Goal: Task Accomplishment & Management: Manage account settings

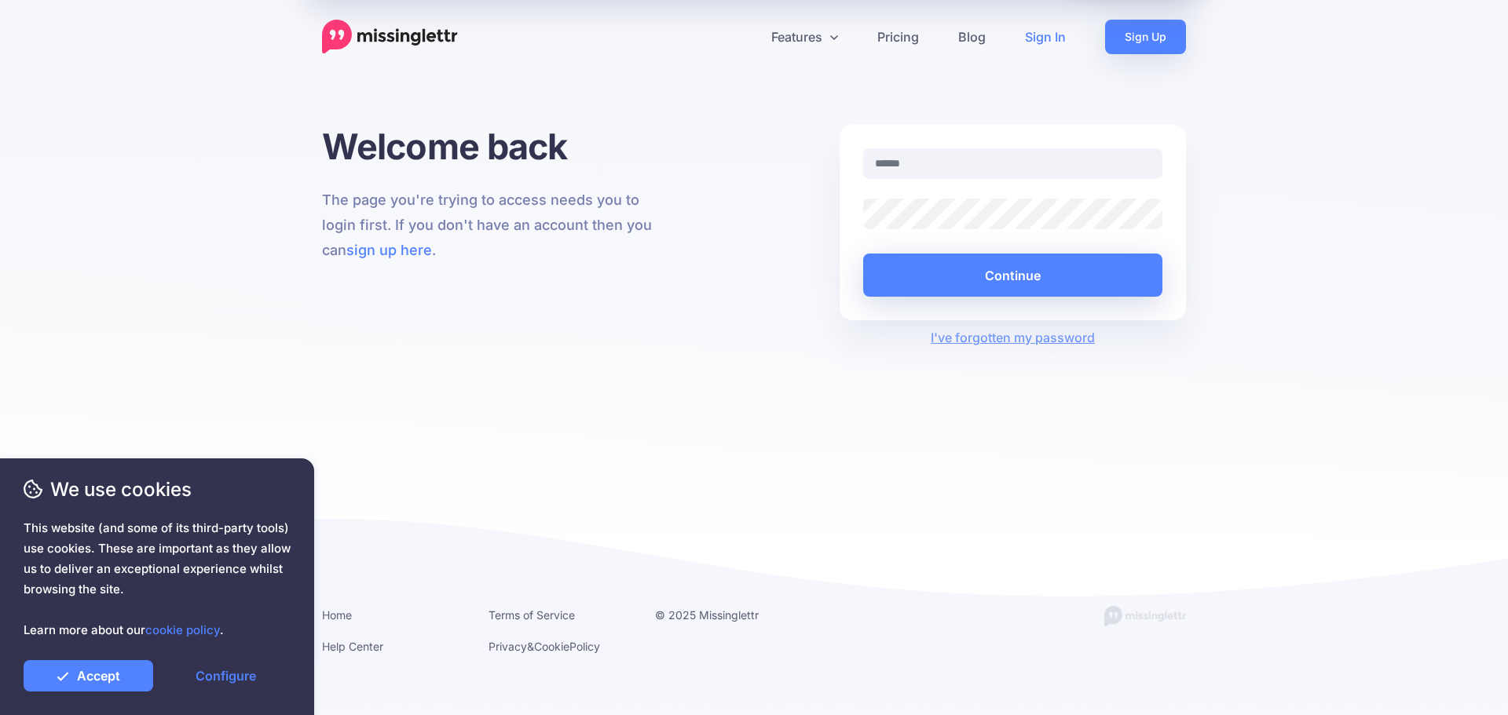
type input "**********"
click at [125, 682] on link "Accept" at bounding box center [89, 675] width 130 height 31
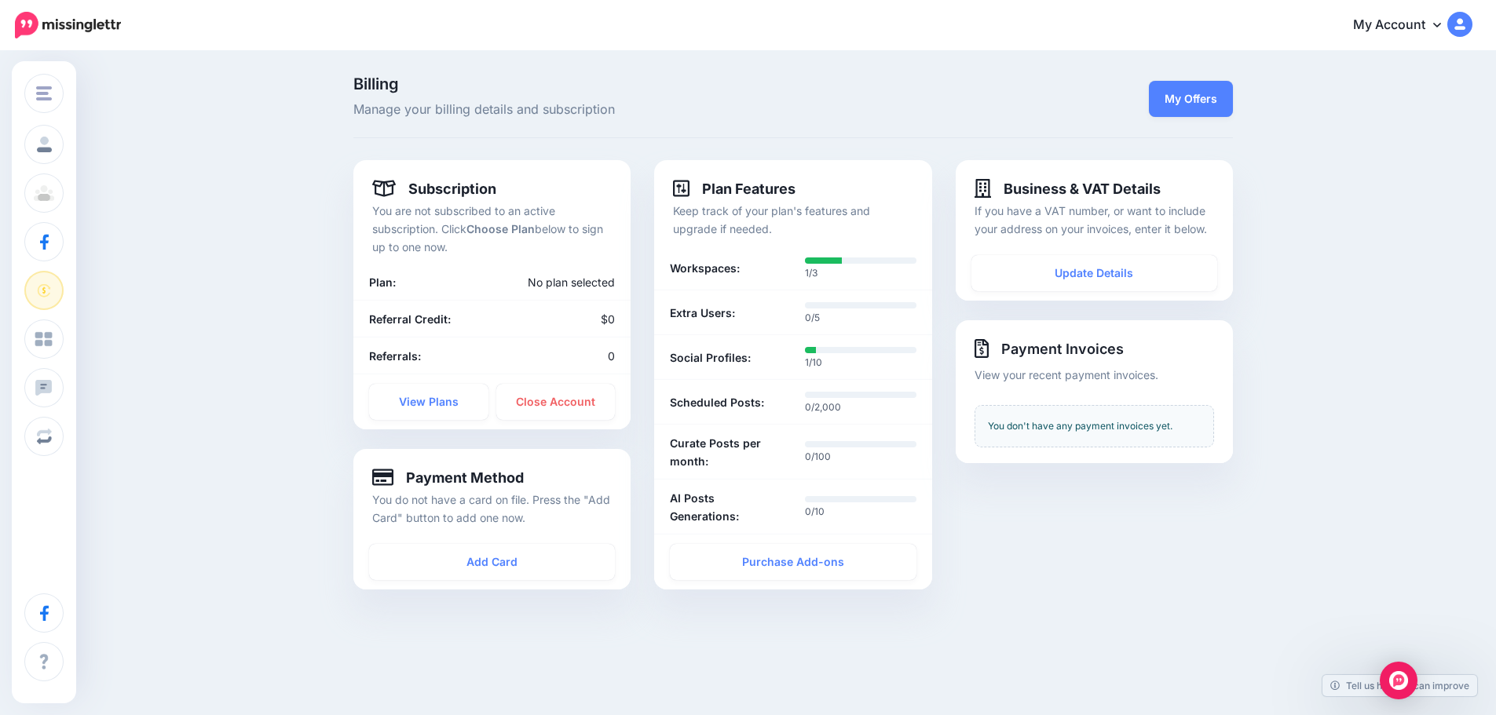
click at [1441, 23] on icon at bounding box center [1437, 24] width 8 height 13
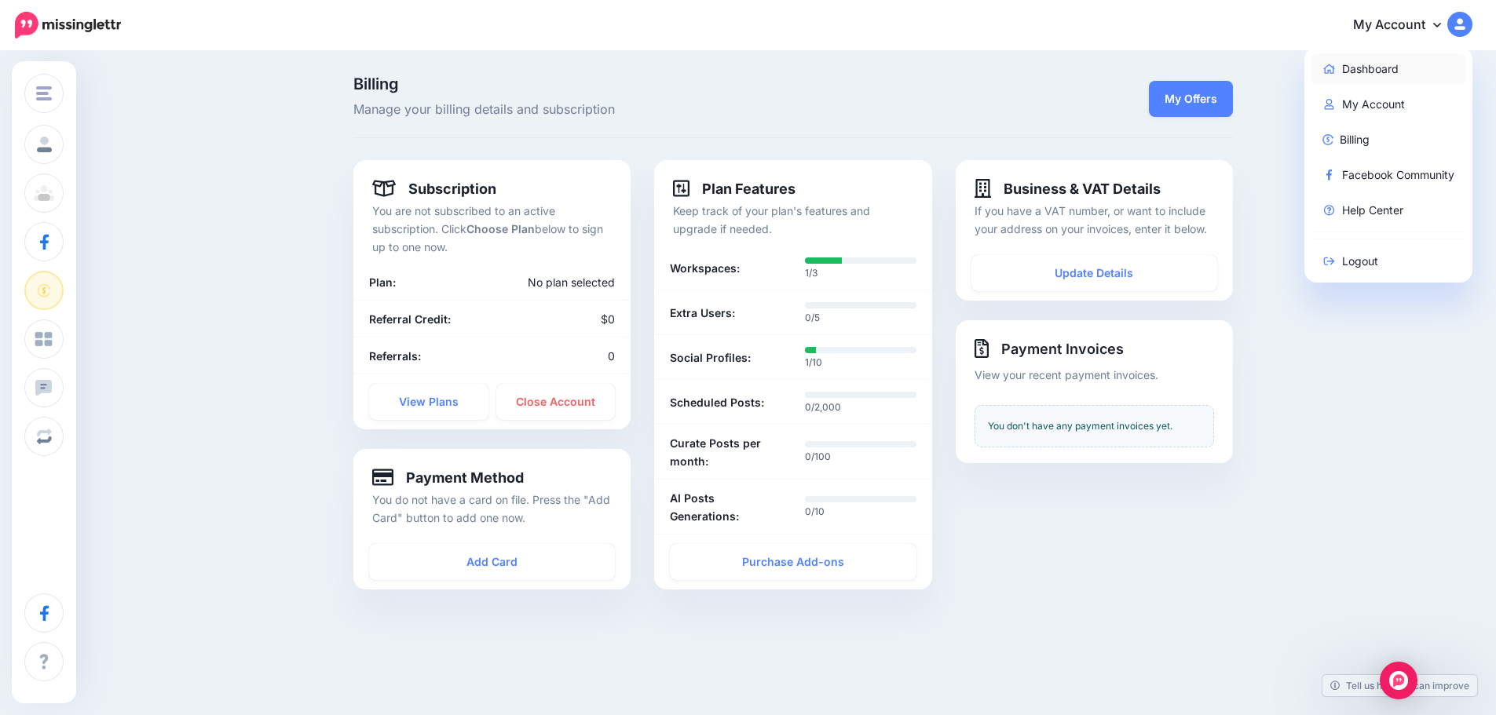
click at [1394, 68] on link "Dashboard" at bounding box center [1389, 68] width 156 height 31
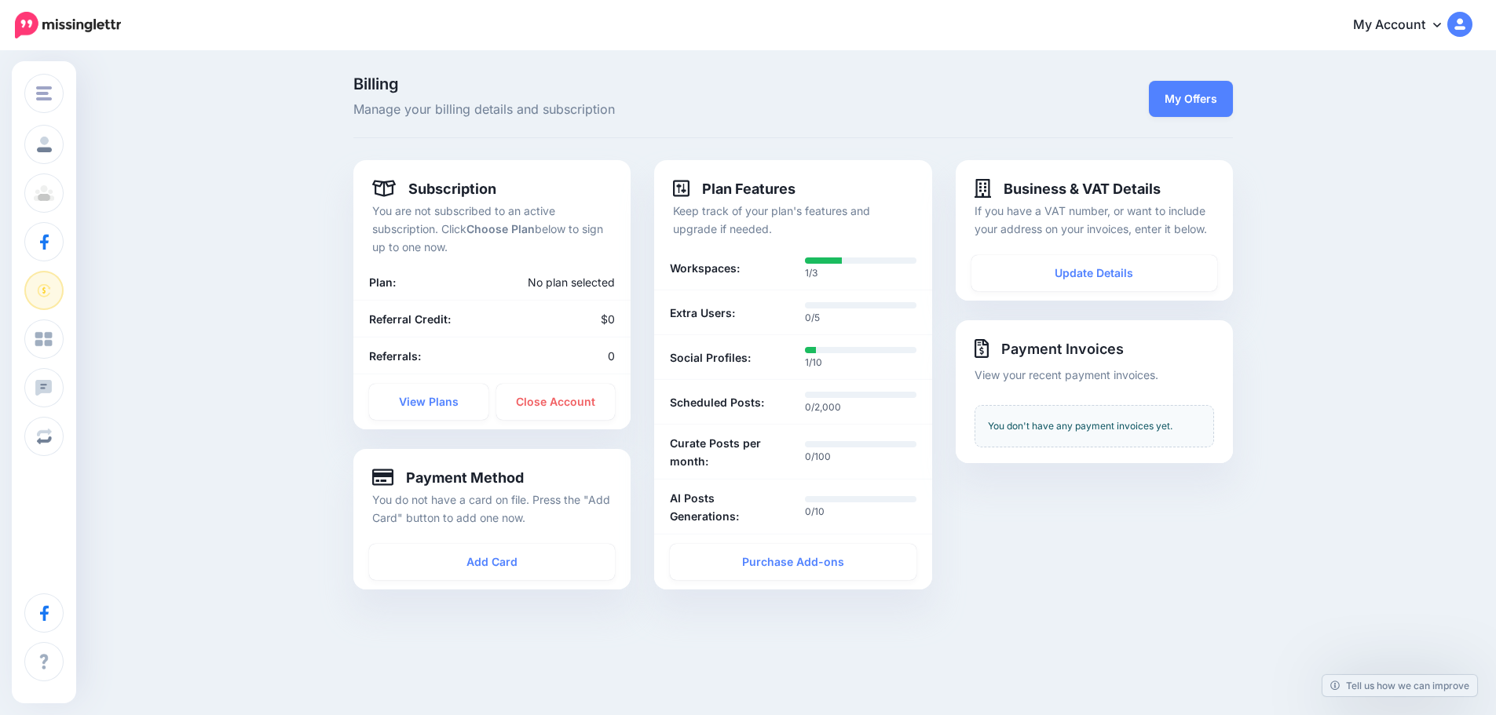
click at [1465, 40] on link "My Account" at bounding box center [1404, 25] width 135 height 38
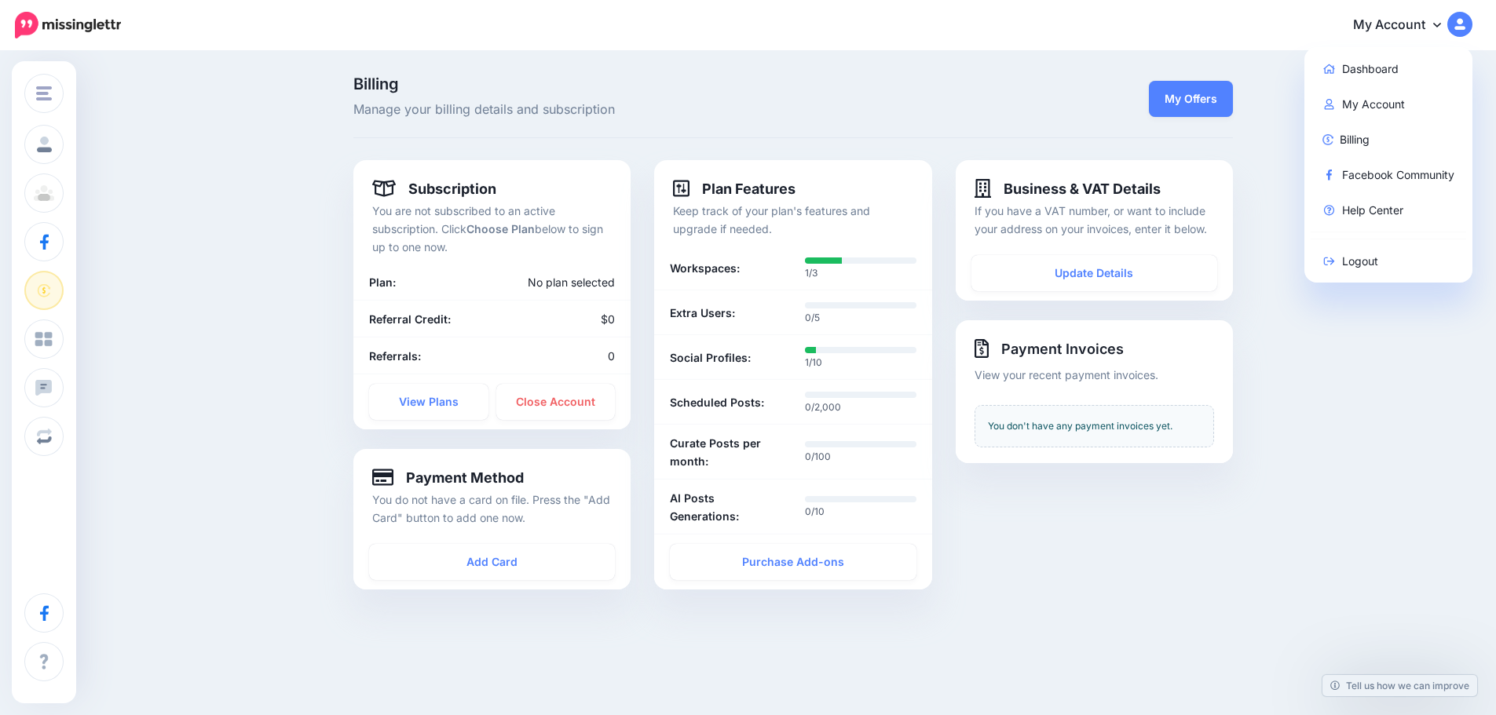
click at [88, 34] on img at bounding box center [68, 25] width 106 height 27
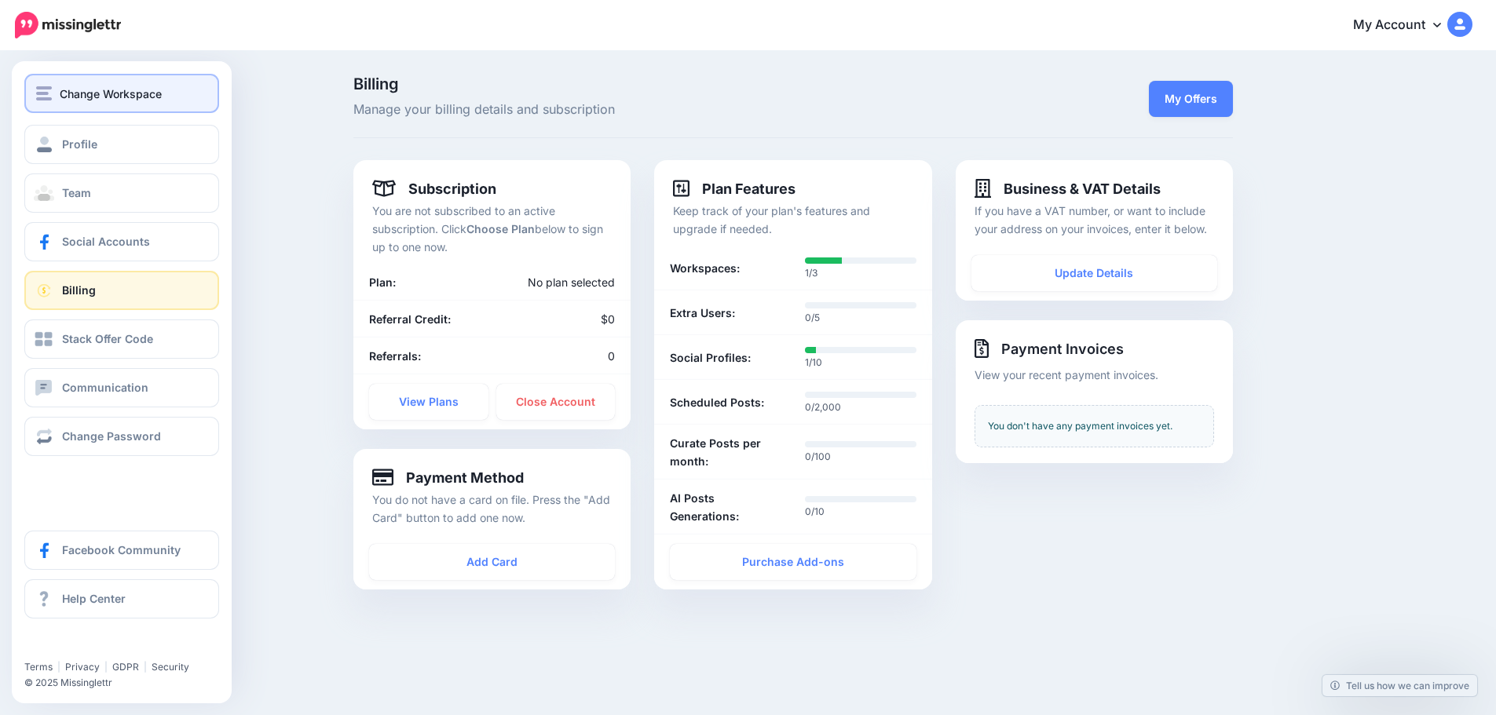
click at [31, 80] on button "Change Workspace" at bounding box center [121, 93] width 195 height 39
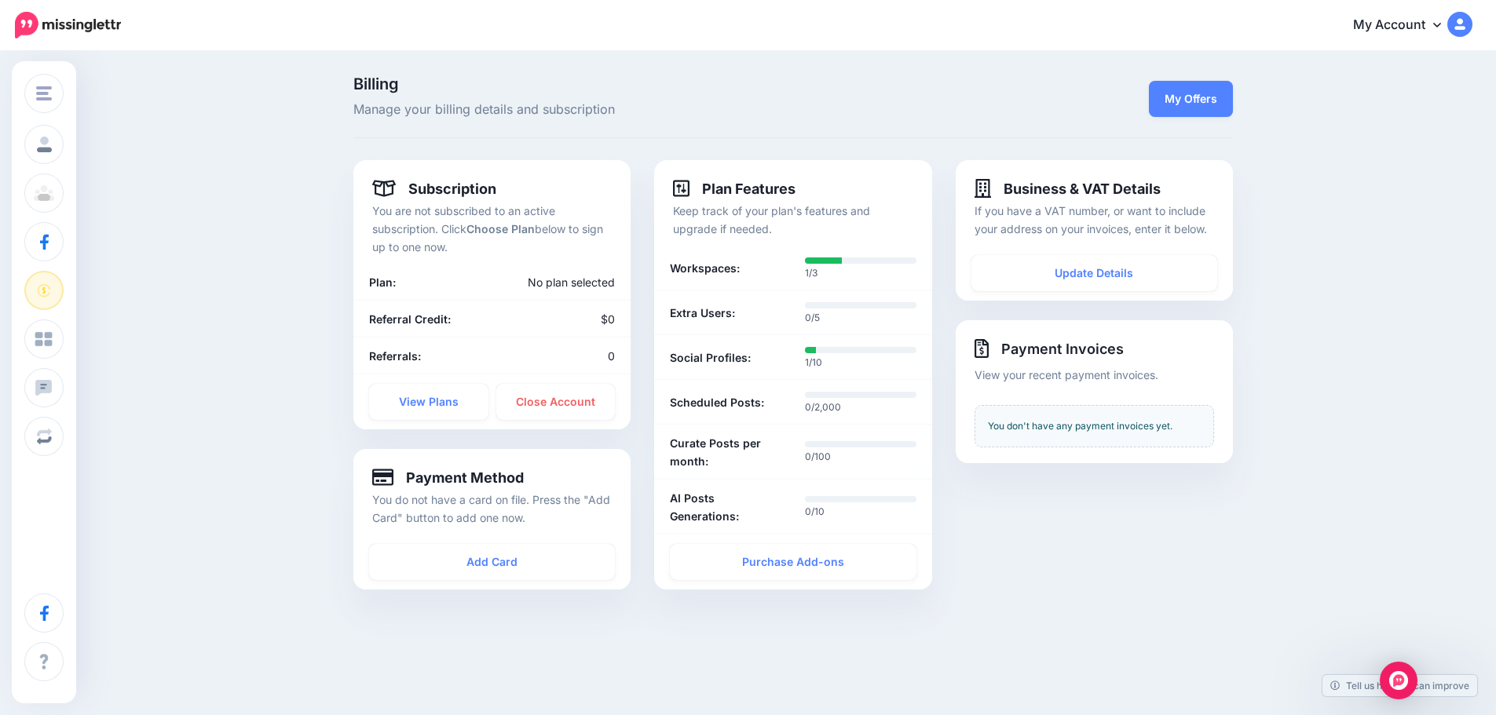
click at [1439, 27] on link "My Account" at bounding box center [1404, 25] width 135 height 38
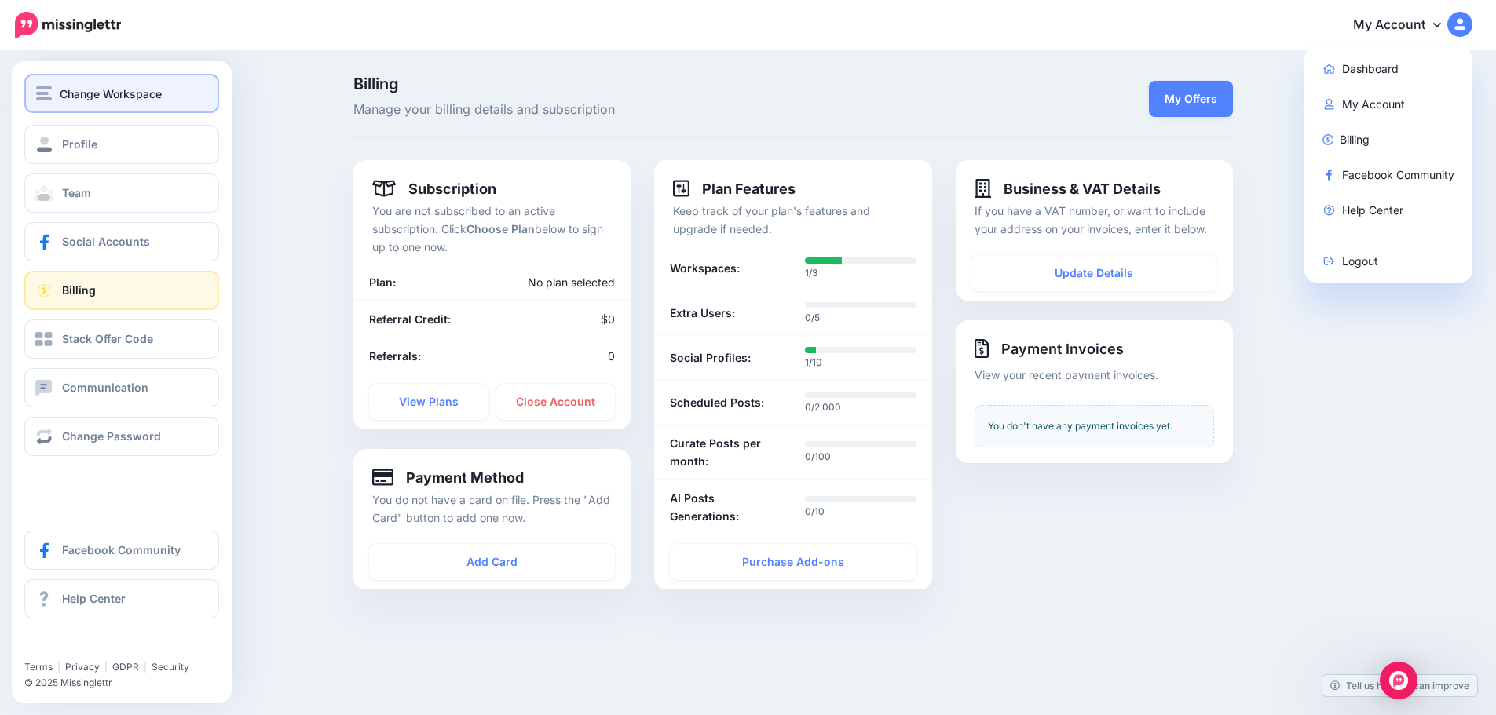
click at [45, 78] on button "Change Workspace" at bounding box center [121, 93] width 195 height 39
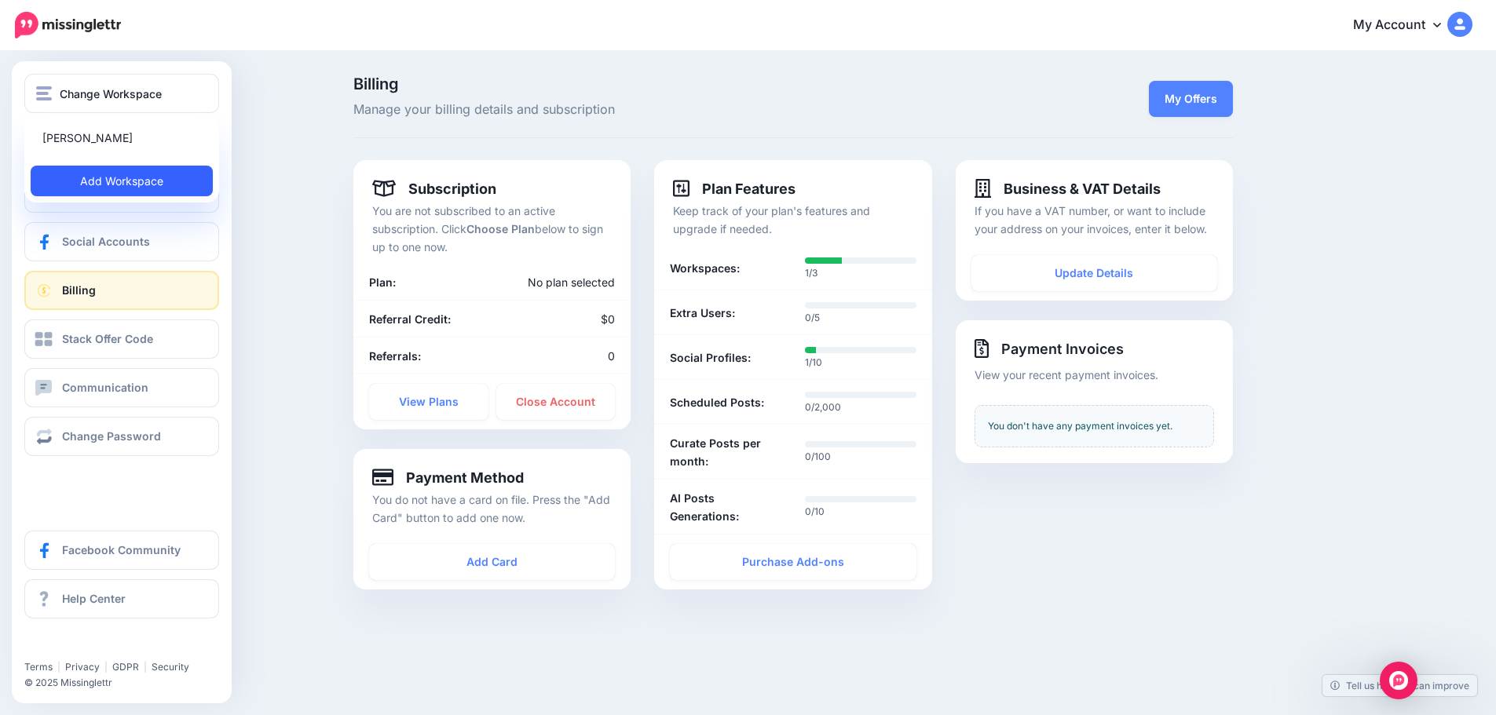
click at [97, 179] on link "Add Workspace" at bounding box center [122, 181] width 182 height 31
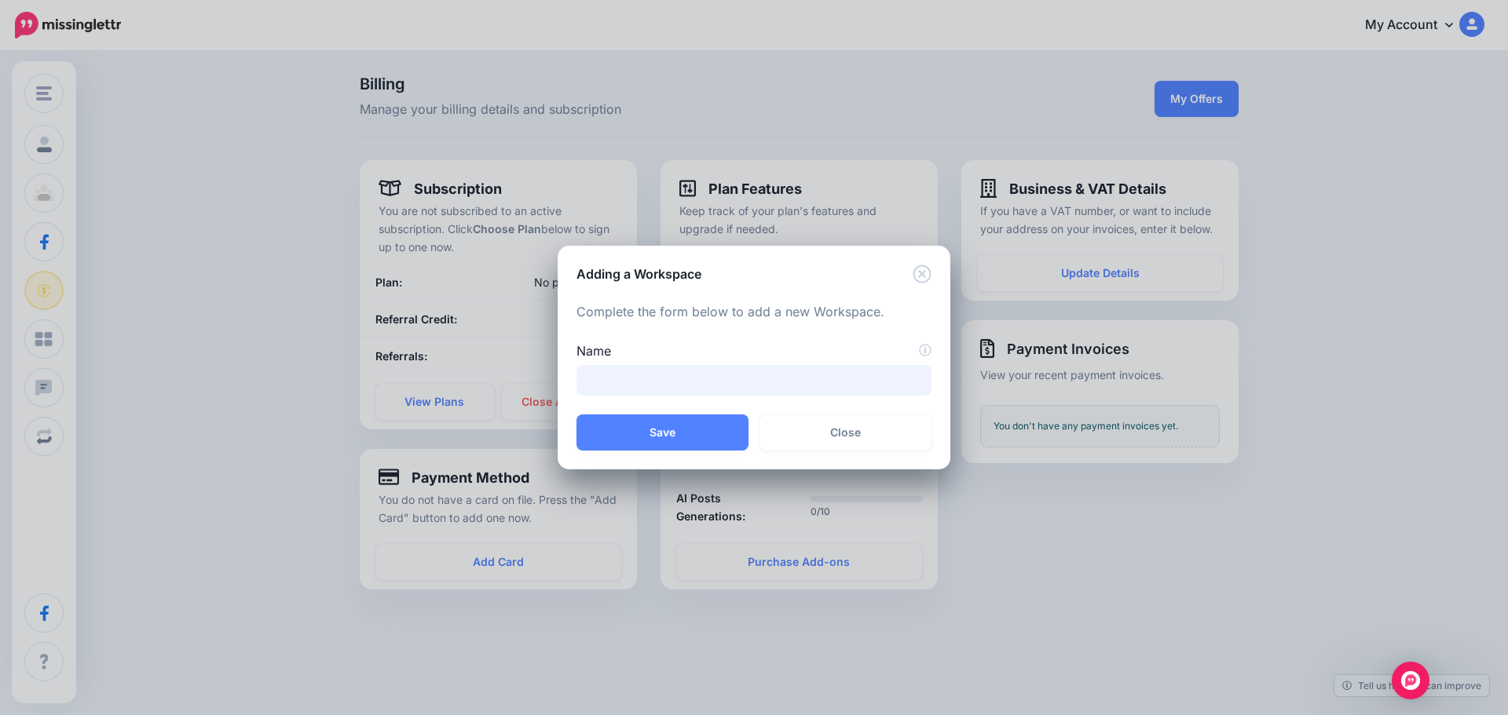
click at [717, 375] on input "Name" at bounding box center [753, 380] width 355 height 31
type input "**********"
click at [704, 439] on button "Save" at bounding box center [662, 433] width 172 height 36
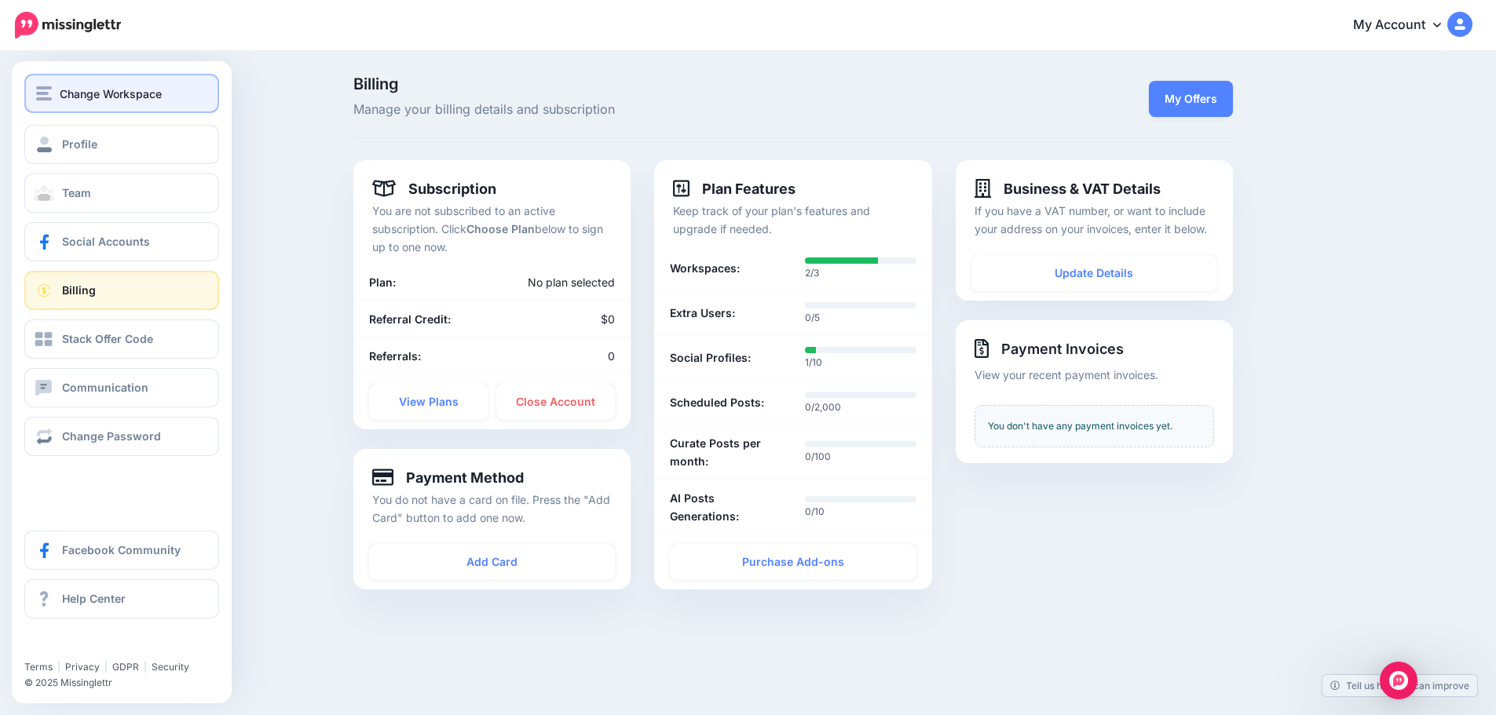
click at [60, 83] on button "Change Workspace" at bounding box center [121, 93] width 195 height 39
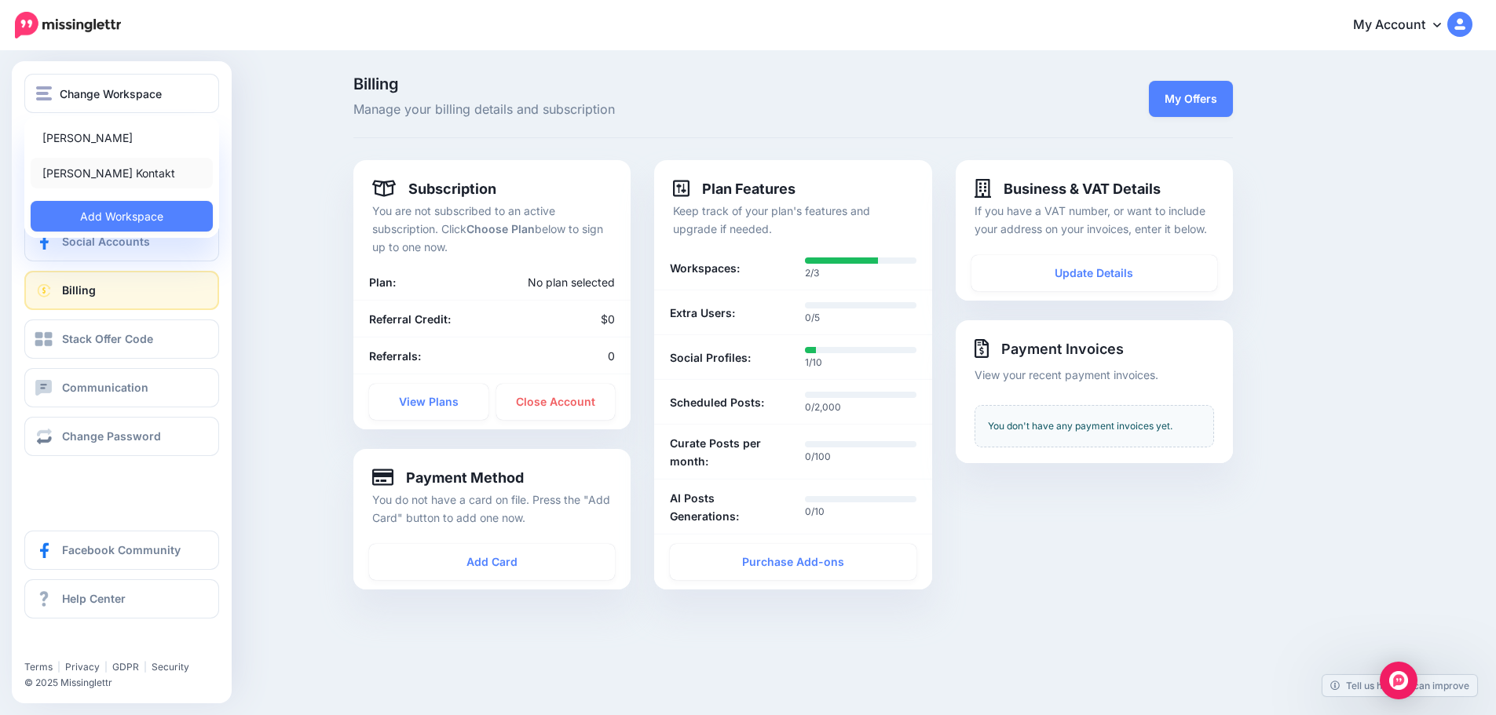
click at [64, 178] on link "[PERSON_NAME] Kontakt" at bounding box center [122, 173] width 182 height 31
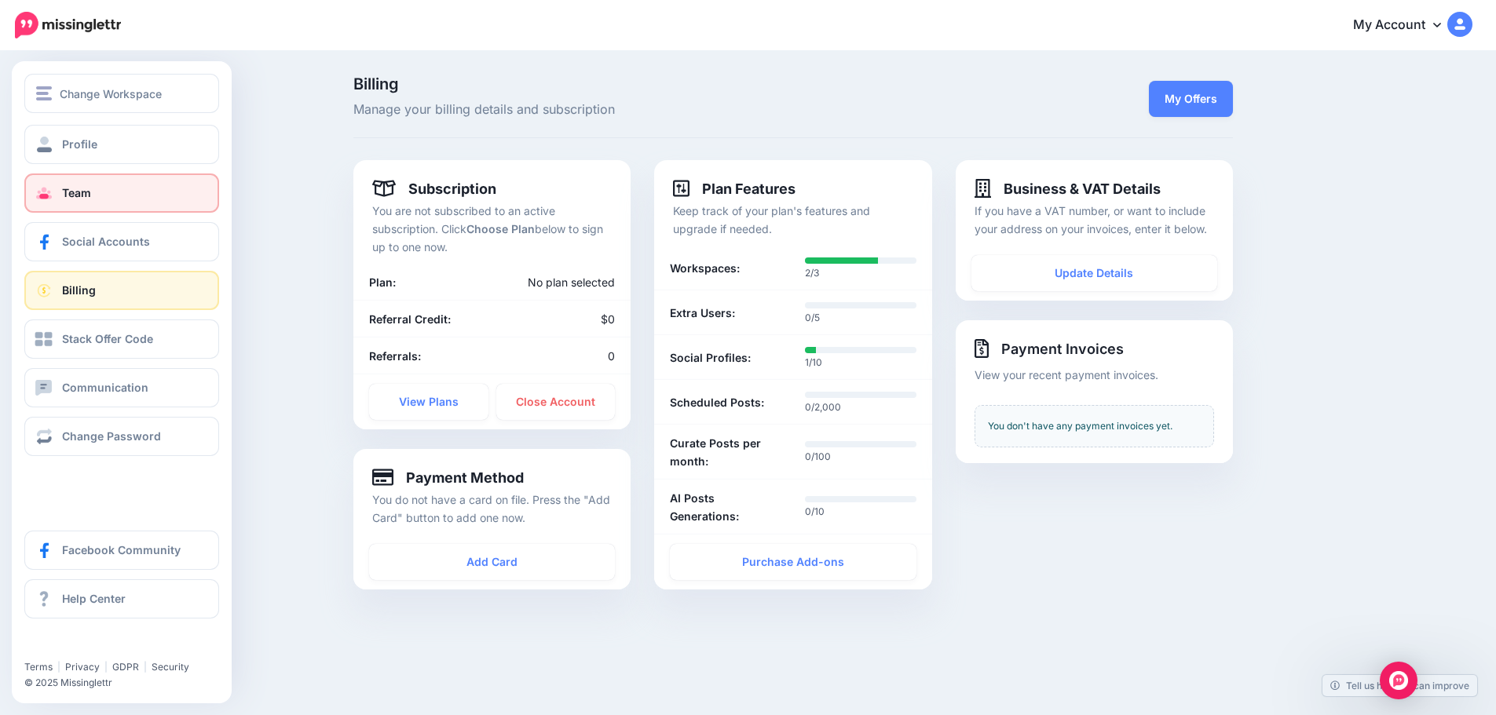
click at [54, 182] on link "Team" at bounding box center [121, 193] width 195 height 39
click at [146, 190] on link "Team" at bounding box center [121, 193] width 195 height 39
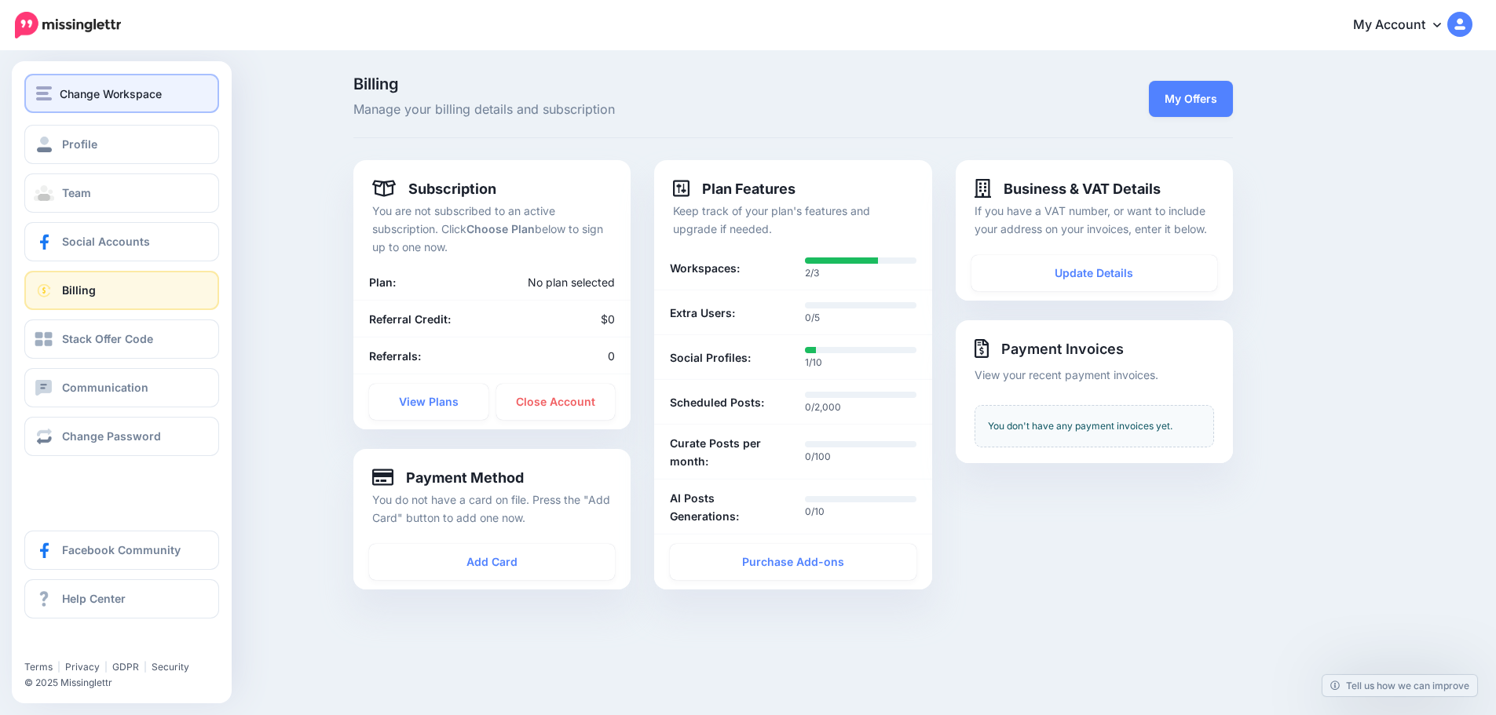
click at [134, 95] on span "Change Workspace" at bounding box center [111, 94] width 102 height 18
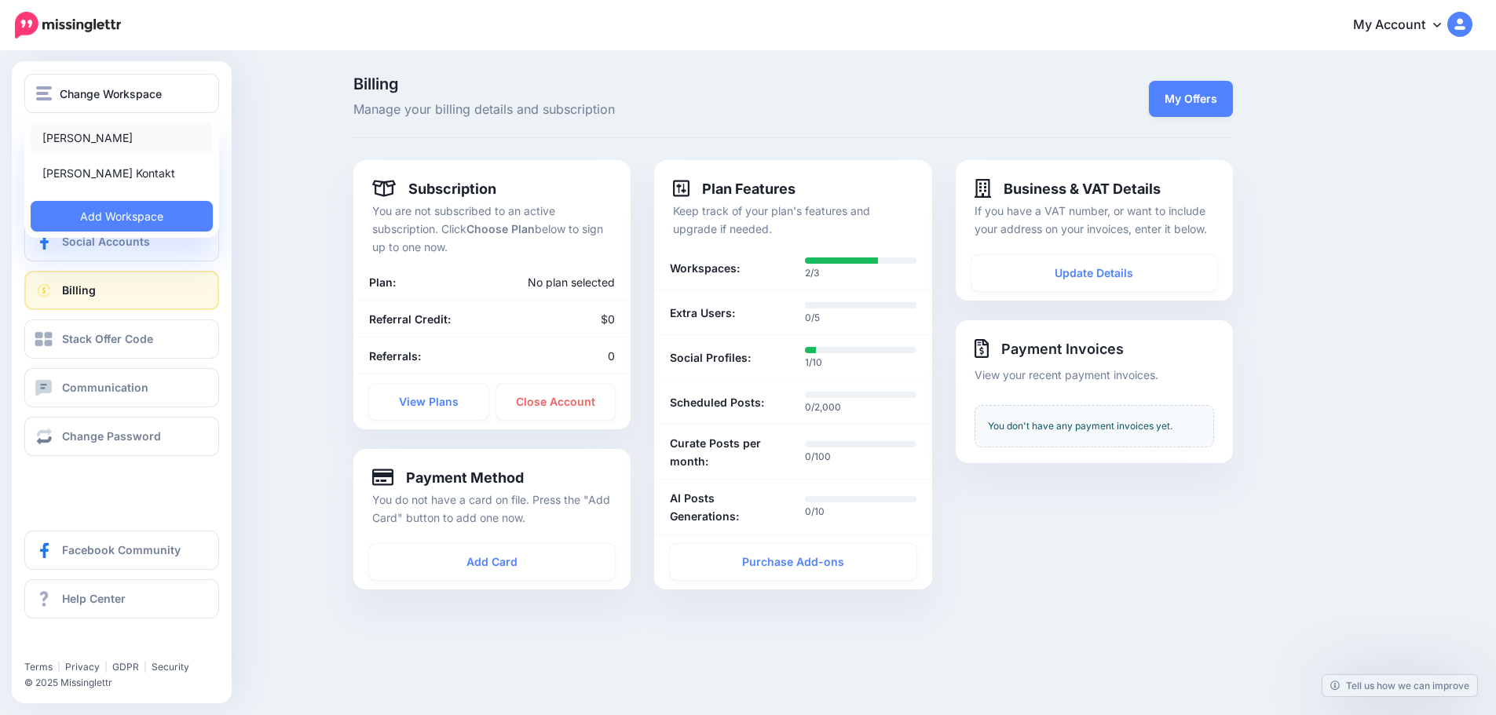
click at [93, 146] on link "[PERSON_NAME]" at bounding box center [122, 138] width 182 height 31
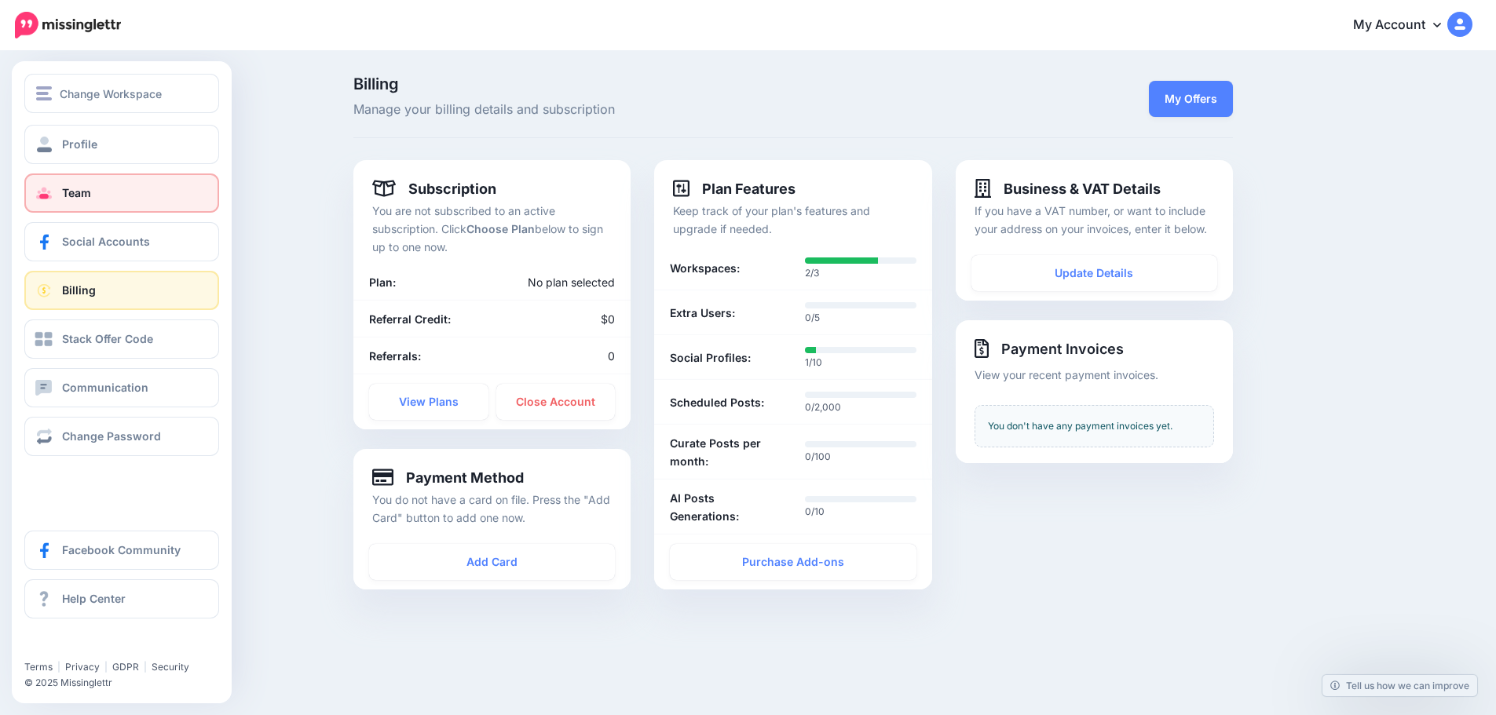
click at [49, 189] on span at bounding box center [44, 193] width 20 height 16
click at [130, 192] on link "Team" at bounding box center [121, 193] width 195 height 39
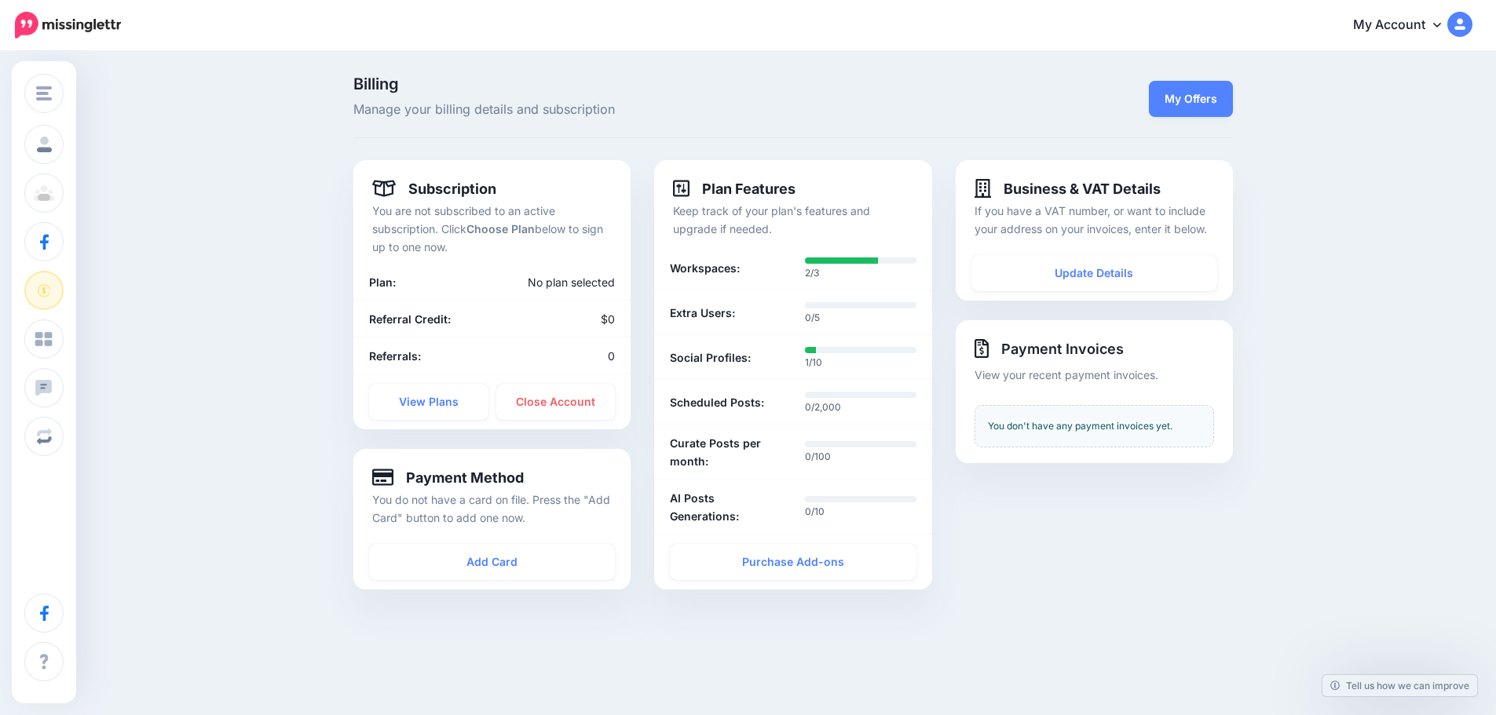
click at [1423, 28] on link "My Account" at bounding box center [1404, 25] width 135 height 38
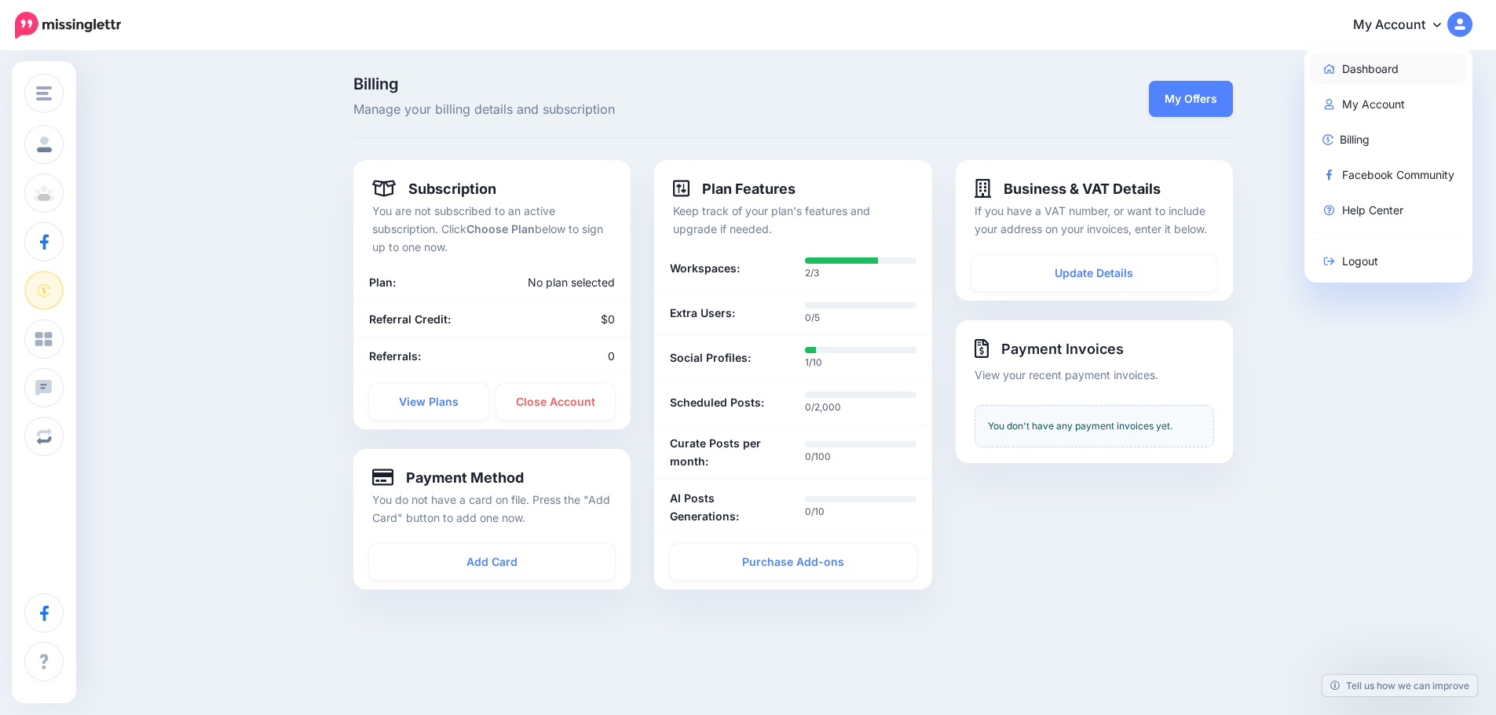
click at [1392, 64] on link "Dashboard" at bounding box center [1389, 68] width 156 height 31
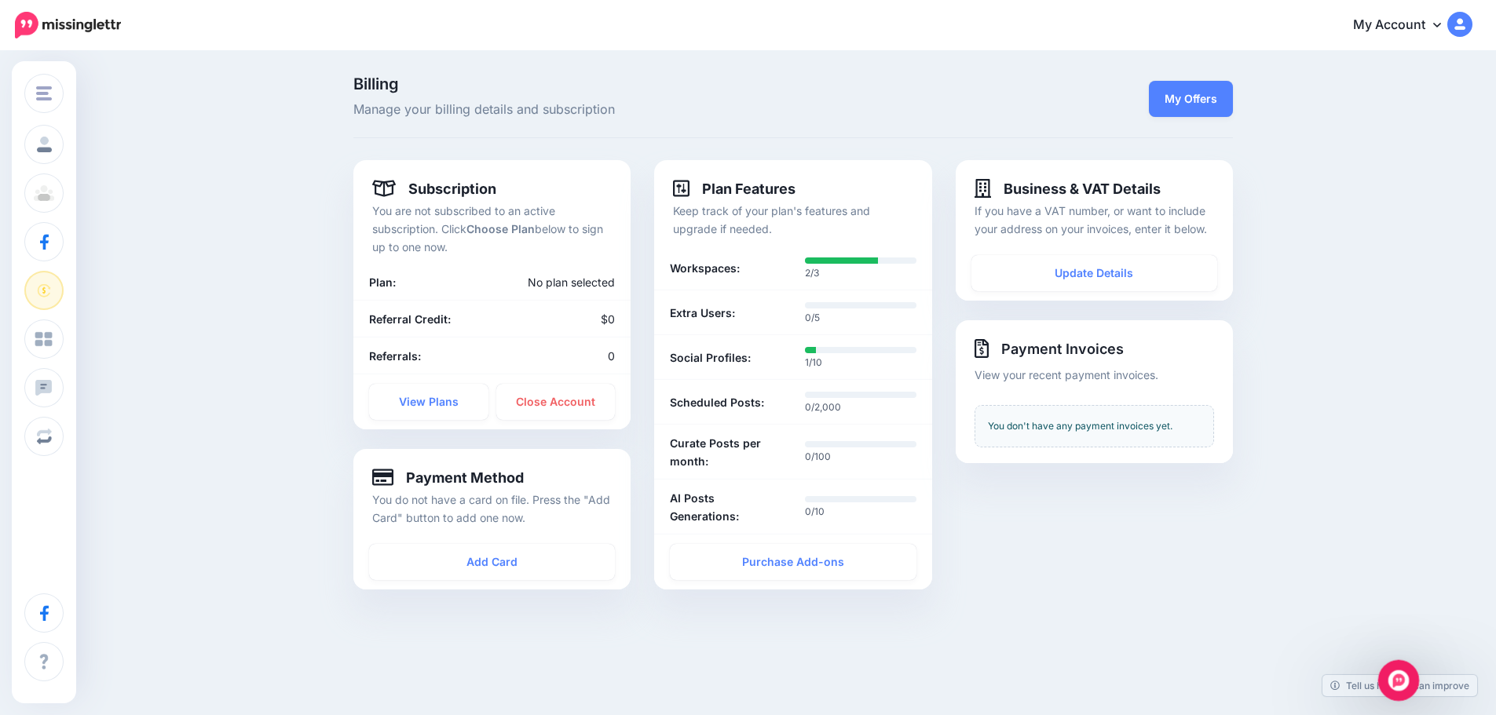
click at [1399, 692] on div "Open Intercom Messenger" at bounding box center [1396, 679] width 52 height 52
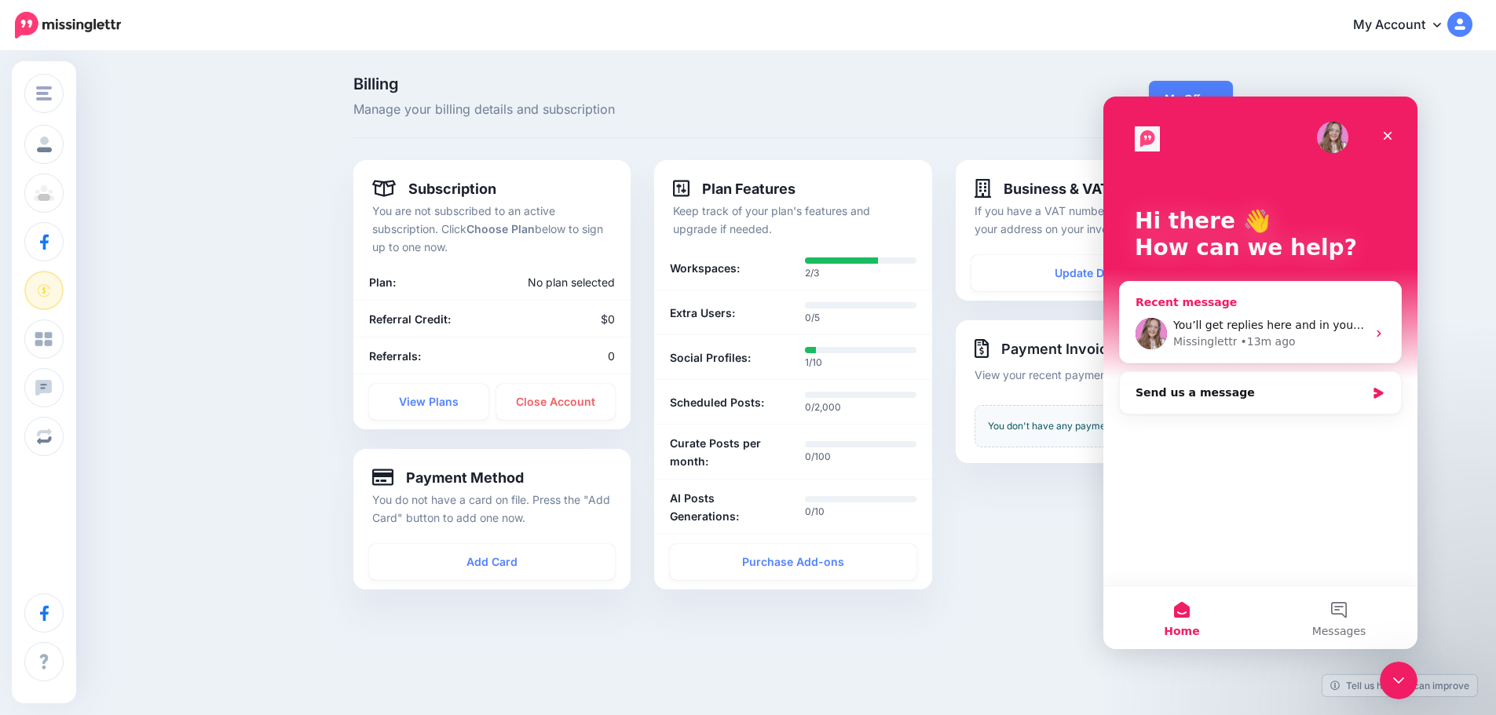
click at [1355, 315] on div "You’ll get replies here and in your email: ✉️ [PERSON_NAME][EMAIL_ADDRESS][PERS…" at bounding box center [1260, 334] width 281 height 58
